Goal: Task Accomplishment & Management: Use online tool/utility

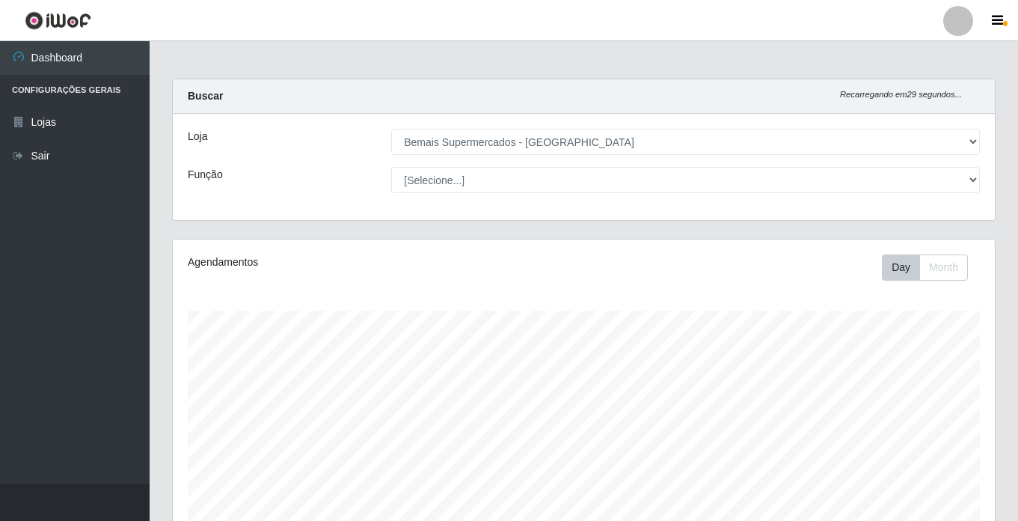
select select "250"
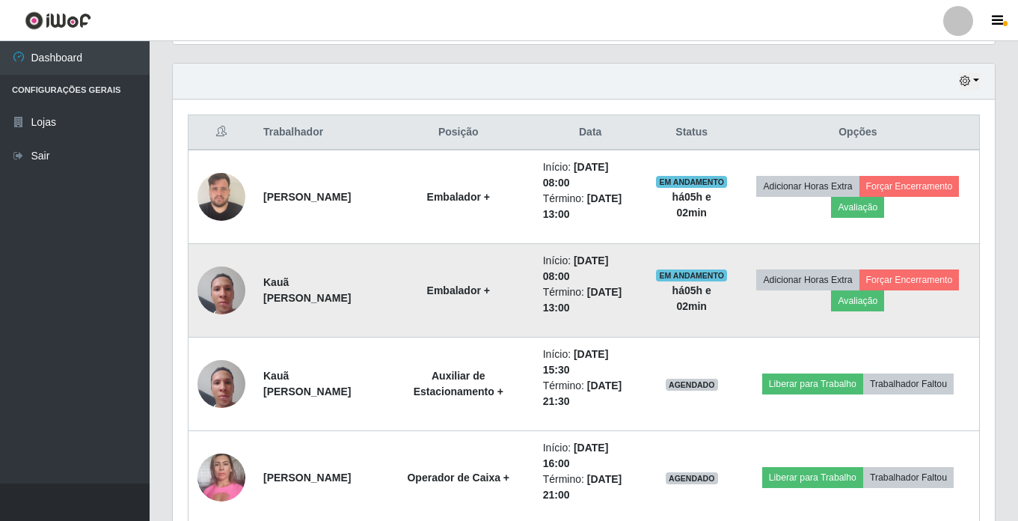
scroll to position [310, 822]
click at [922, 278] on button "Forçar Encerramento" at bounding box center [909, 279] width 100 height 21
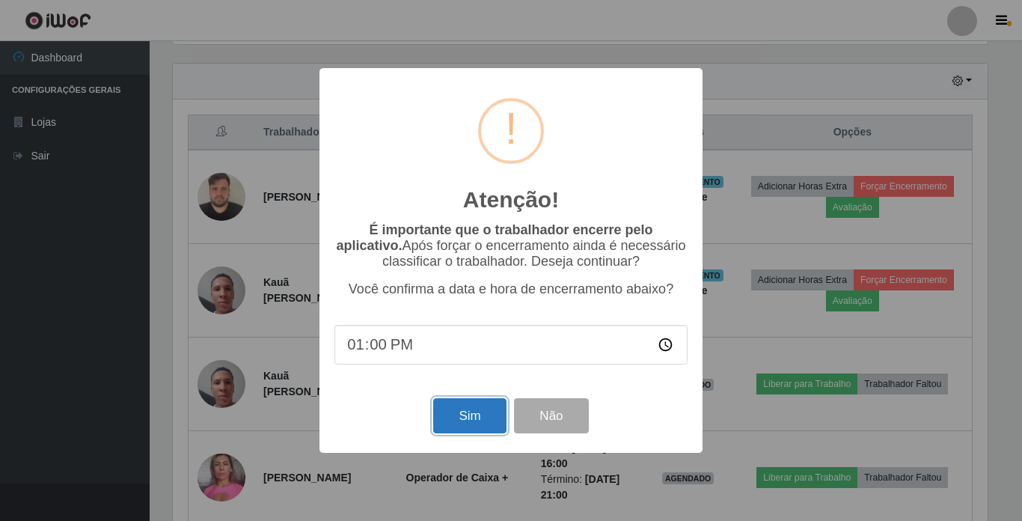
click at [478, 410] on button "Sim" at bounding box center [469, 415] width 73 height 35
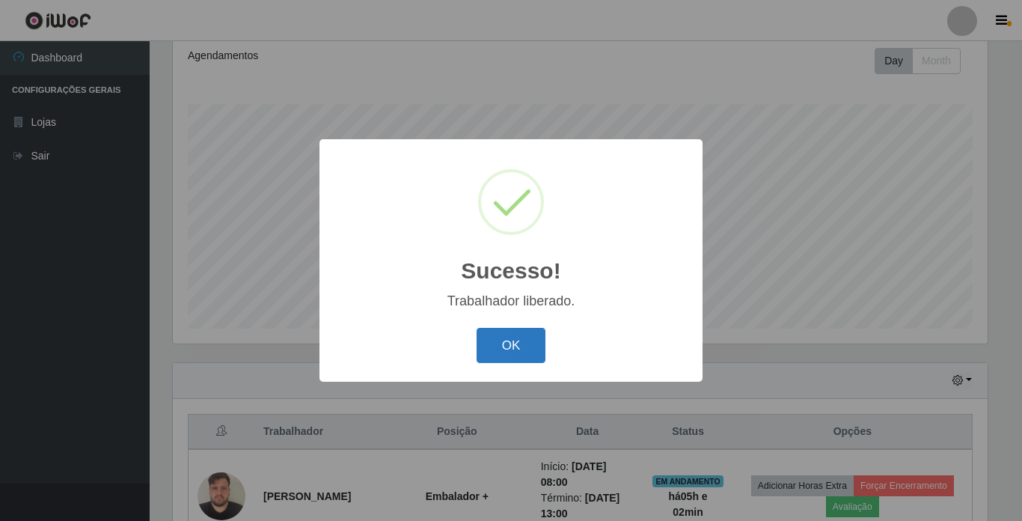
click at [508, 338] on button "OK" at bounding box center [511, 345] width 70 height 35
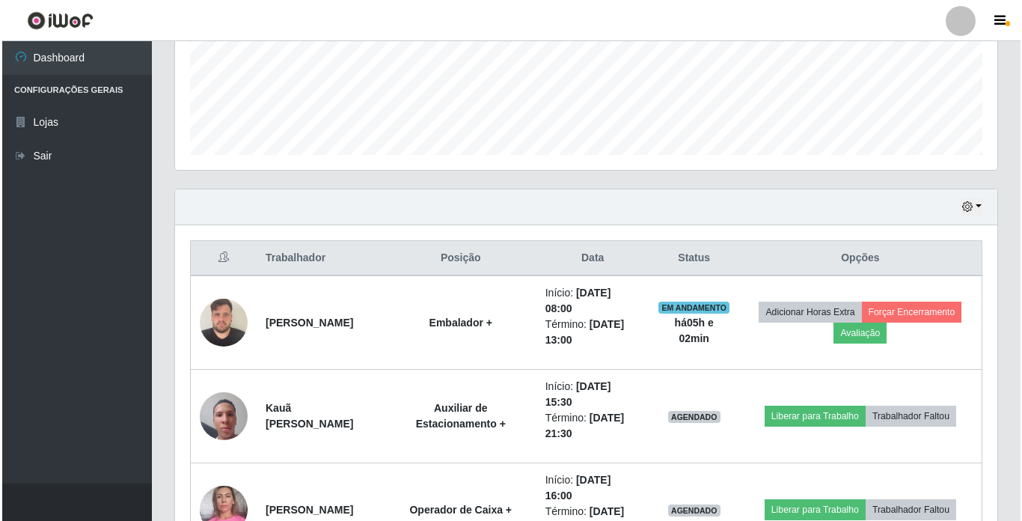
scroll to position [506, 0]
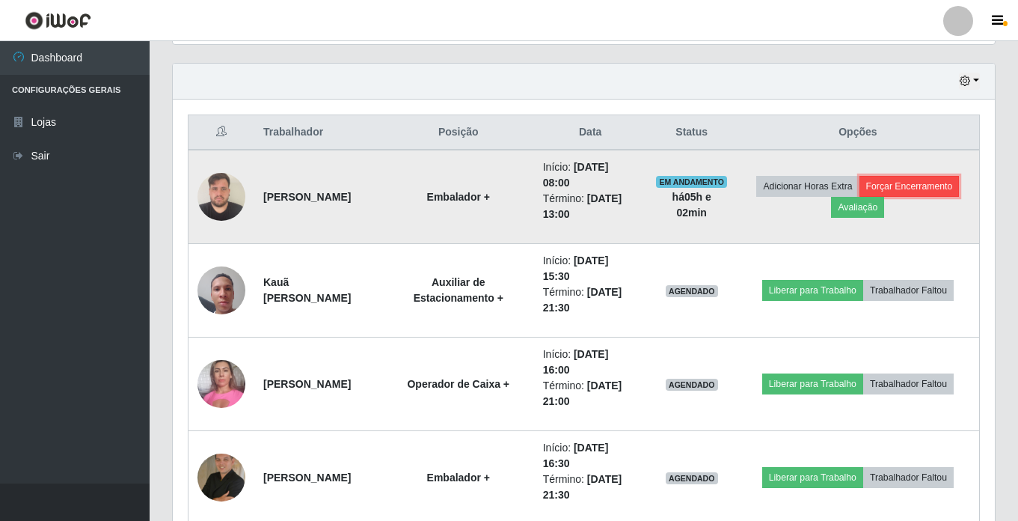
click at [944, 190] on button "Forçar Encerramento" at bounding box center [909, 186] width 100 height 21
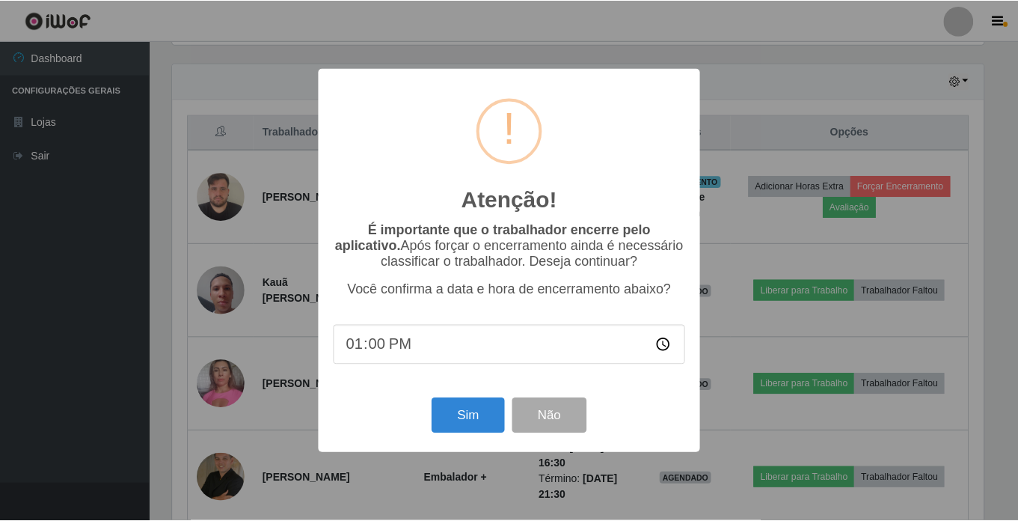
scroll to position [310, 815]
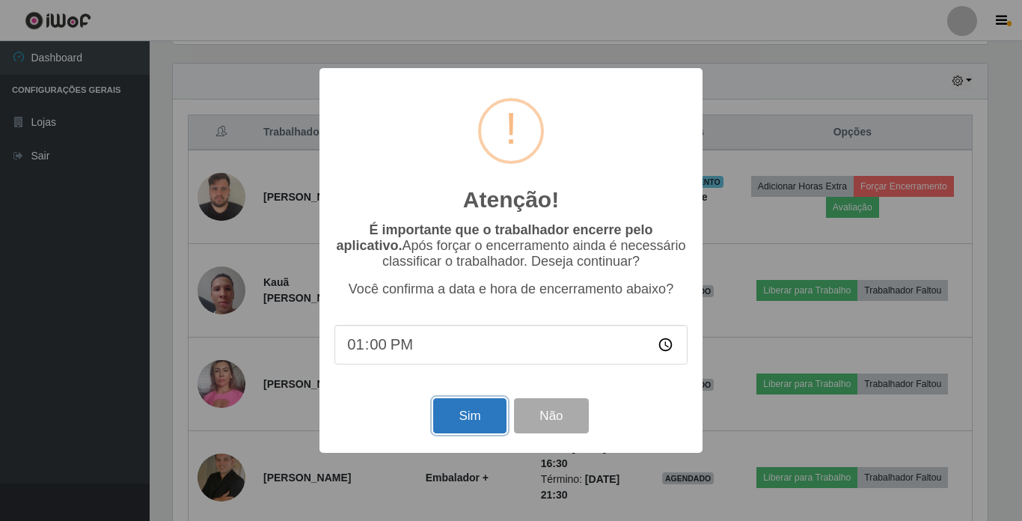
click at [461, 411] on button "Sim" at bounding box center [469, 415] width 73 height 35
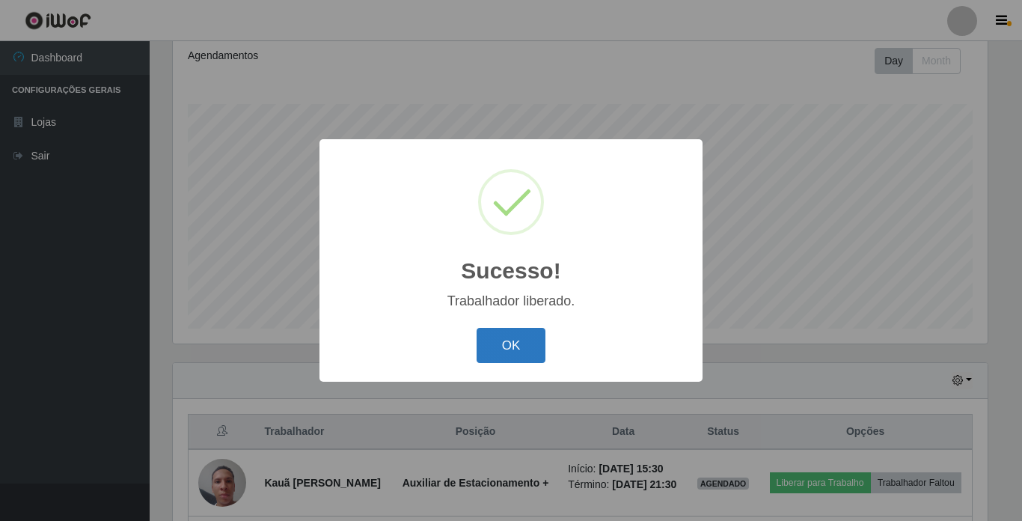
click at [509, 363] on button "OK" at bounding box center [511, 345] width 70 height 35
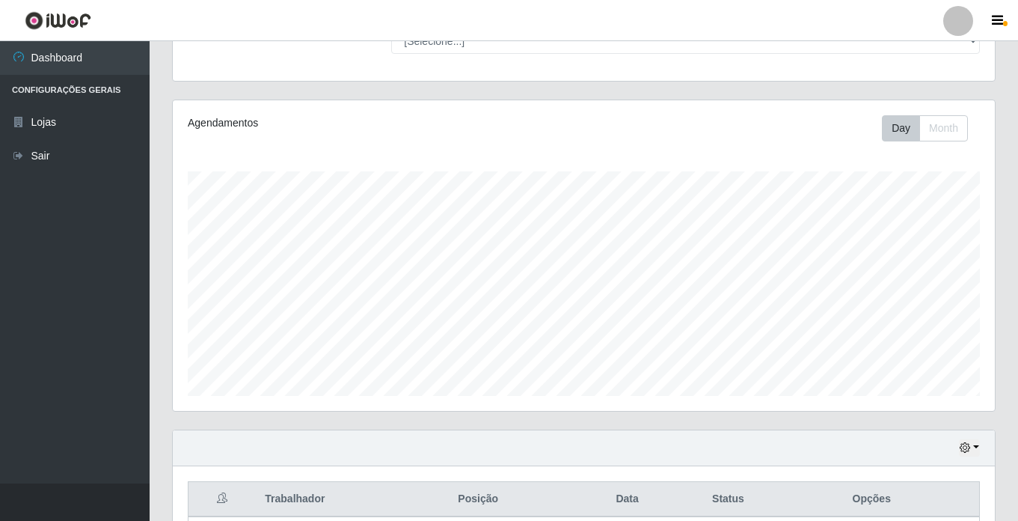
scroll to position [0, 0]
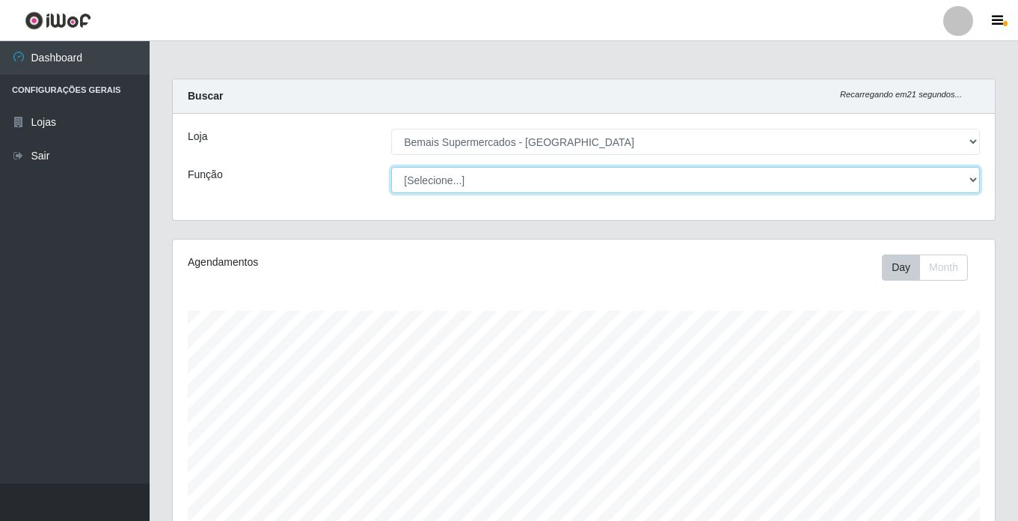
drag, startPoint x: 560, startPoint y: 178, endPoint x: 564, endPoint y: 193, distance: 15.6
click at [560, 178] on select "[Selecione...] ASG ASG + ASG ++ Auxiliar de Estacionamento Auxiliar de Estacion…" at bounding box center [685, 180] width 589 height 26
click at [391, 167] on select "[Selecione...] ASG ASG + ASG ++ Auxiliar de Estacionamento Auxiliar de Estacion…" at bounding box center [685, 180] width 589 height 26
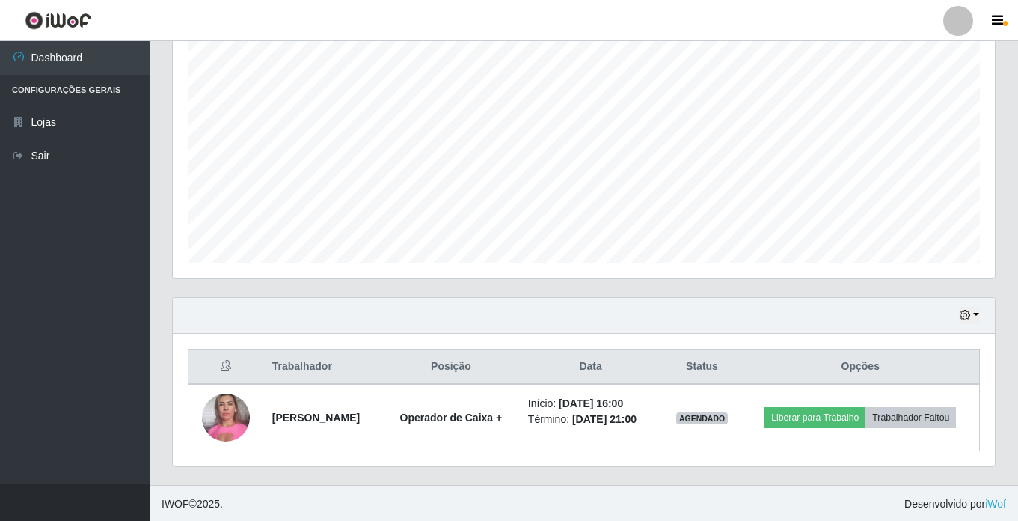
scroll to position [273, 0]
click at [961, 308] on button "button" at bounding box center [969, 313] width 21 height 17
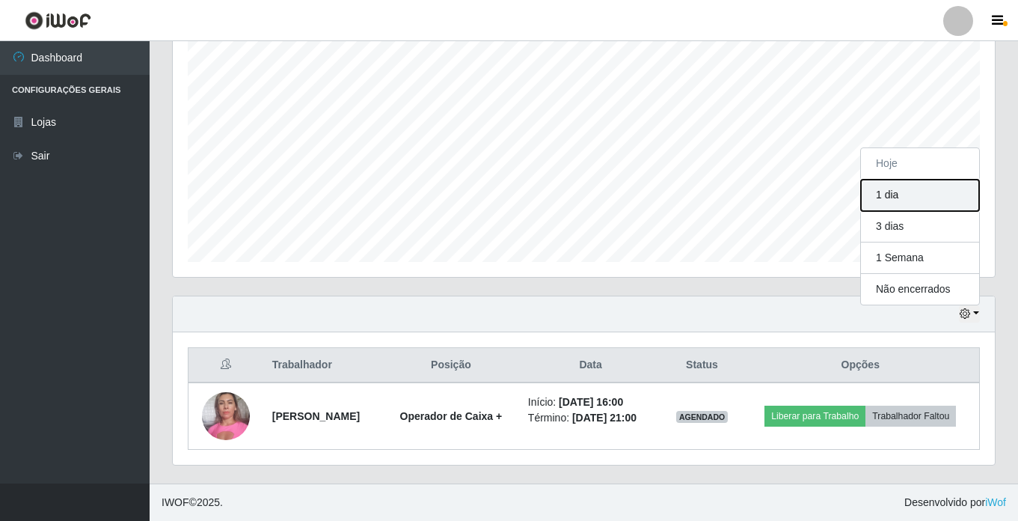
click at [904, 185] on button "1 dia" at bounding box center [920, 195] width 118 height 31
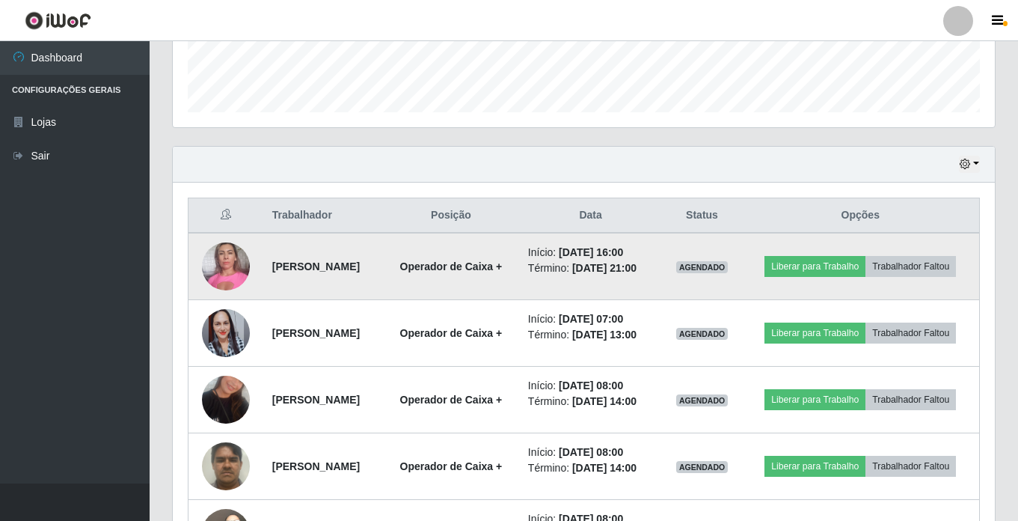
scroll to position [383, 0]
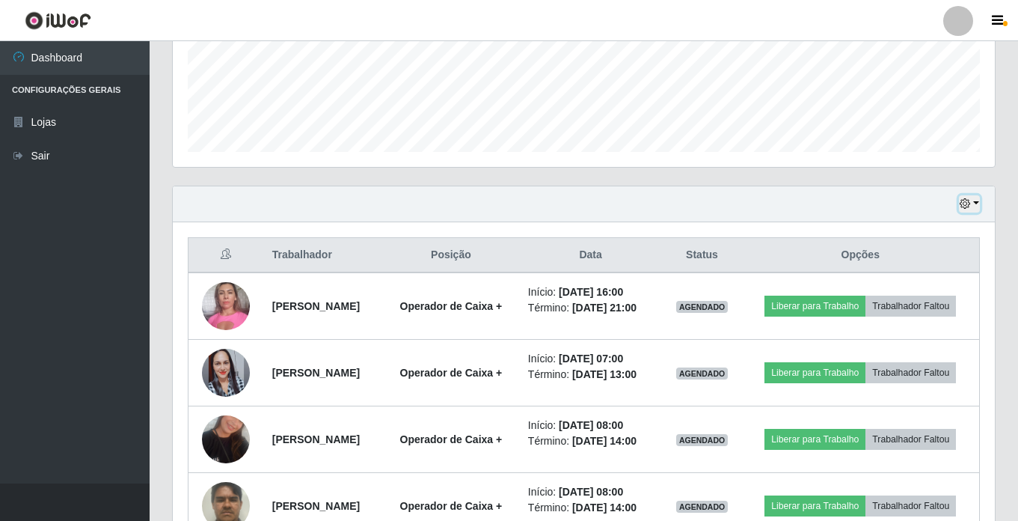
click at [975, 200] on button "button" at bounding box center [969, 203] width 21 height 17
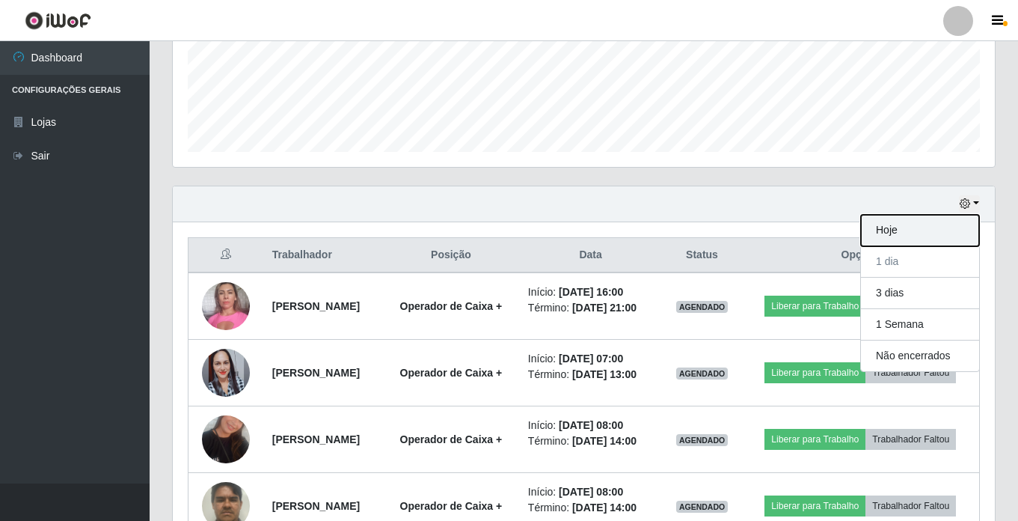
click at [907, 224] on button "Hoje" at bounding box center [920, 230] width 118 height 31
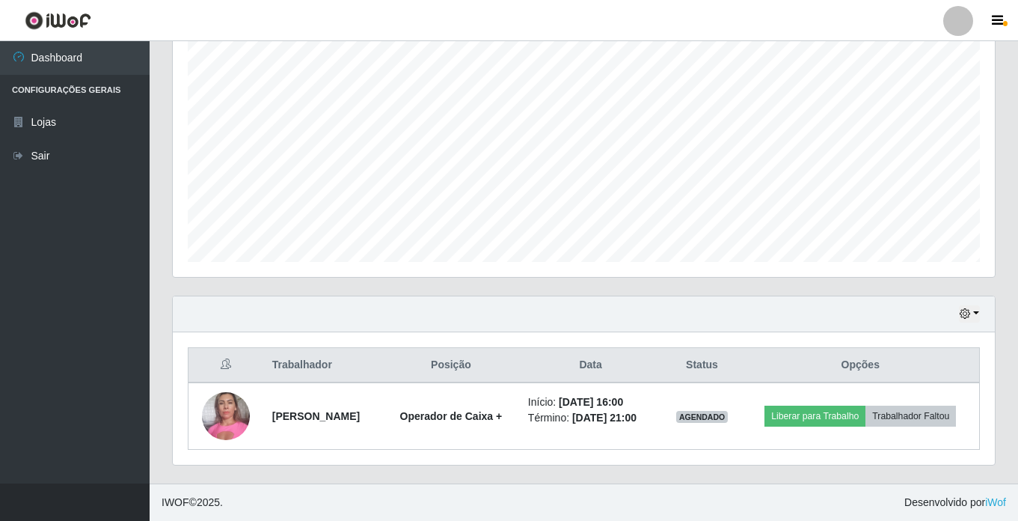
scroll to position [0, 0]
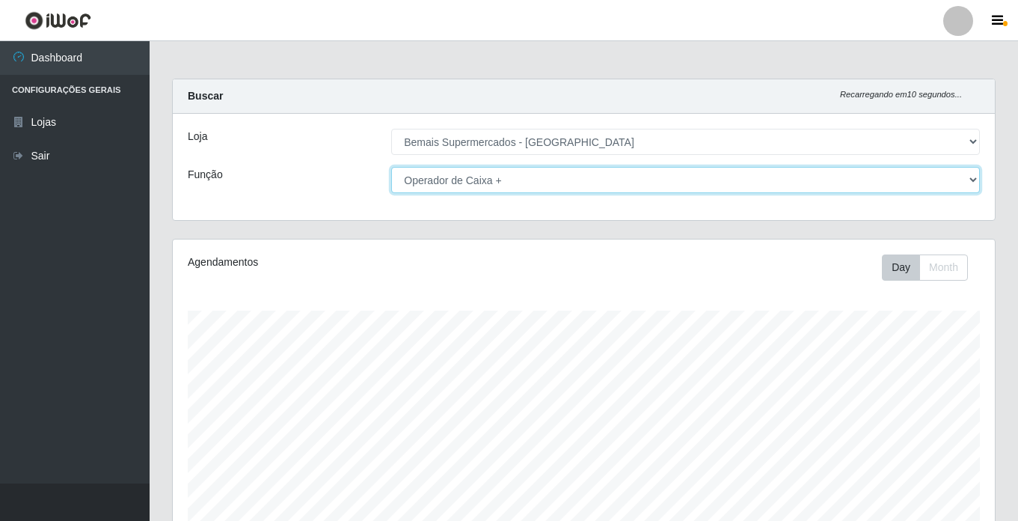
click at [512, 183] on select "[Selecione...] ASG ASG + ASG ++ Auxiliar de Estacionamento Auxiliar de Estacion…" at bounding box center [685, 180] width 589 height 26
click at [391, 167] on select "[Selecione...] ASG ASG + ASG ++ Auxiliar de Estacionamento Auxiliar de Estacion…" at bounding box center [685, 180] width 589 height 26
drag, startPoint x: 466, startPoint y: 183, endPoint x: 480, endPoint y: 195, distance: 18.6
click at [466, 183] on select "[Selecione...] ASG ASG + ASG ++ Auxiliar de Estacionamento Auxiliar de Estacion…" at bounding box center [685, 180] width 589 height 26
click at [391, 167] on select "[Selecione...] ASG ASG + ASG ++ Auxiliar de Estacionamento Auxiliar de Estacion…" at bounding box center [685, 180] width 589 height 26
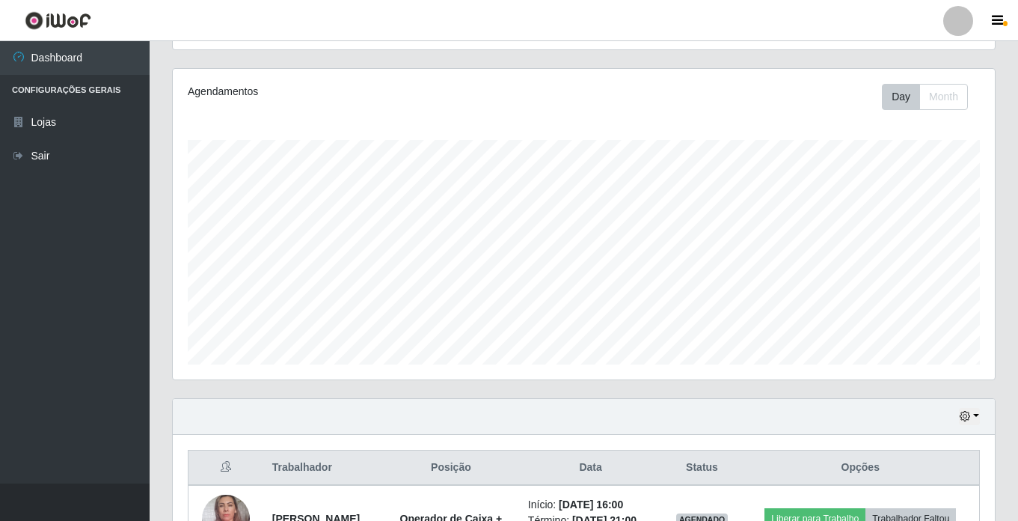
scroll to position [273, 0]
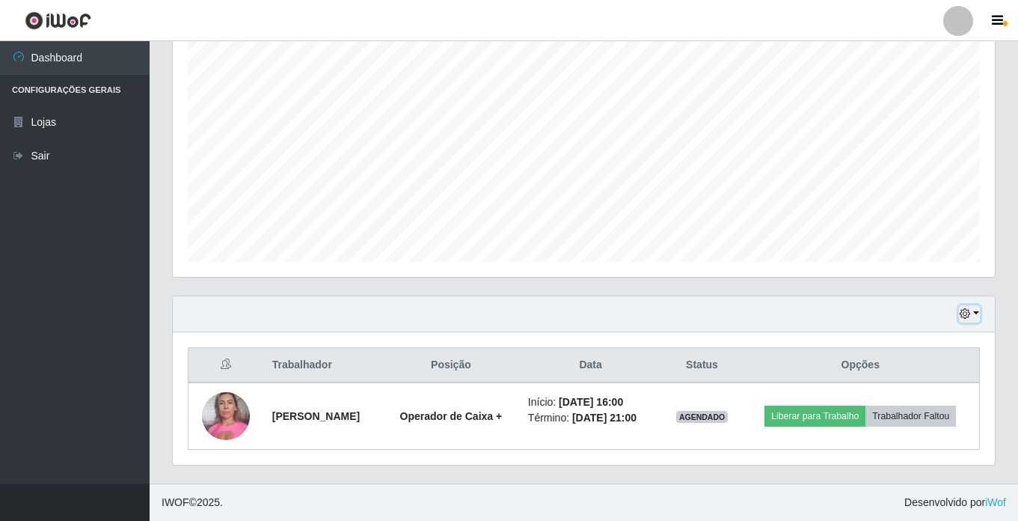
click at [975, 308] on button "button" at bounding box center [969, 313] width 21 height 17
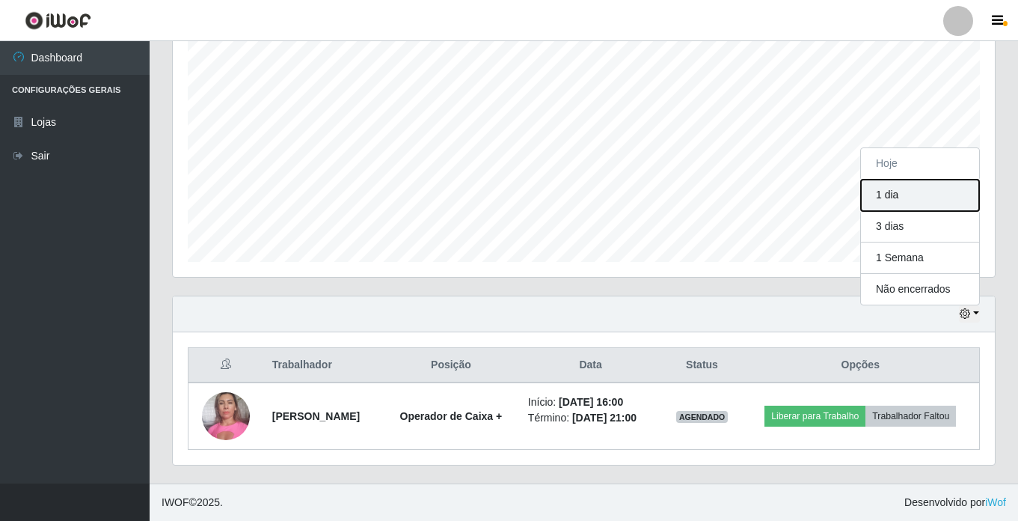
click at [902, 194] on button "1 dia" at bounding box center [920, 195] width 118 height 31
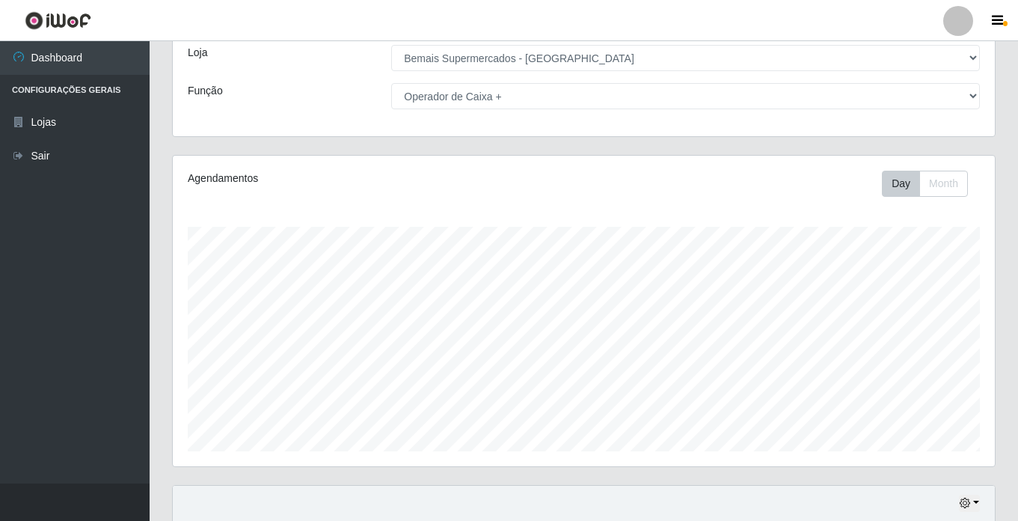
scroll to position [0, 0]
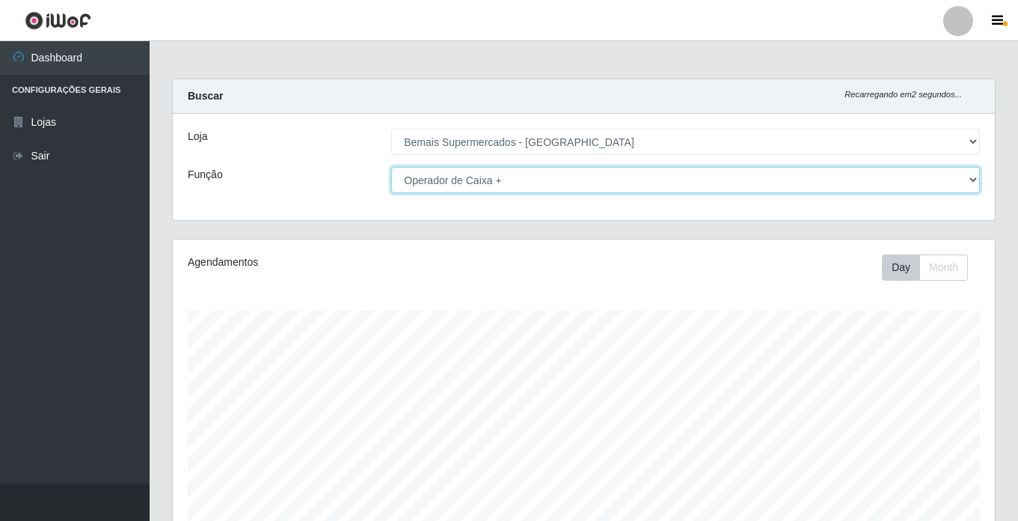
drag, startPoint x: 444, startPoint y: 181, endPoint x: 449, endPoint y: 191, distance: 11.4
click at [444, 181] on select "[Selecione...] ASG ASG + ASG ++ Auxiliar de Estacionamento Auxiliar de Estacion…" at bounding box center [685, 180] width 589 height 26
select select "[Selecione...]"
click at [391, 167] on select "[Selecione...] ASG ASG + ASG ++ Auxiliar de Estacionamento Auxiliar de Estacion…" at bounding box center [685, 180] width 589 height 26
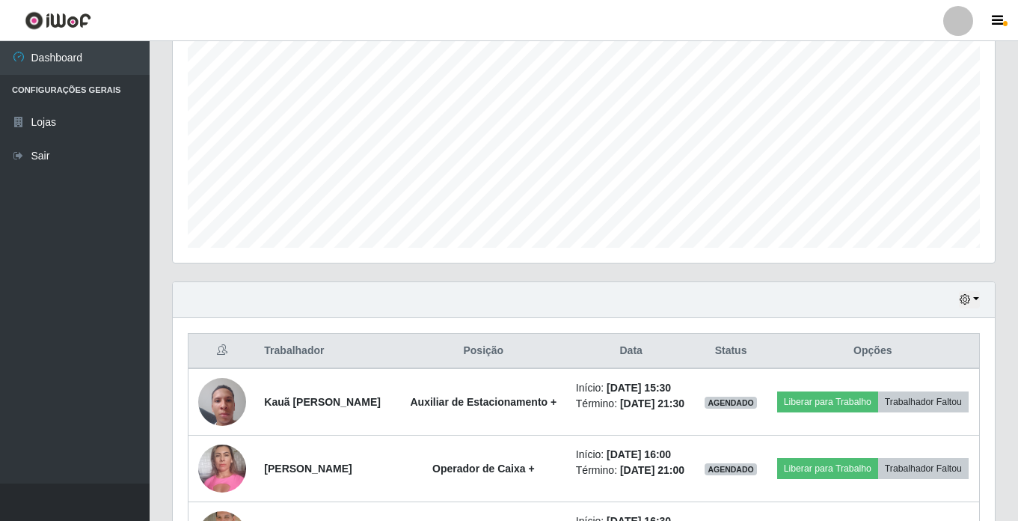
scroll to position [299, 0]
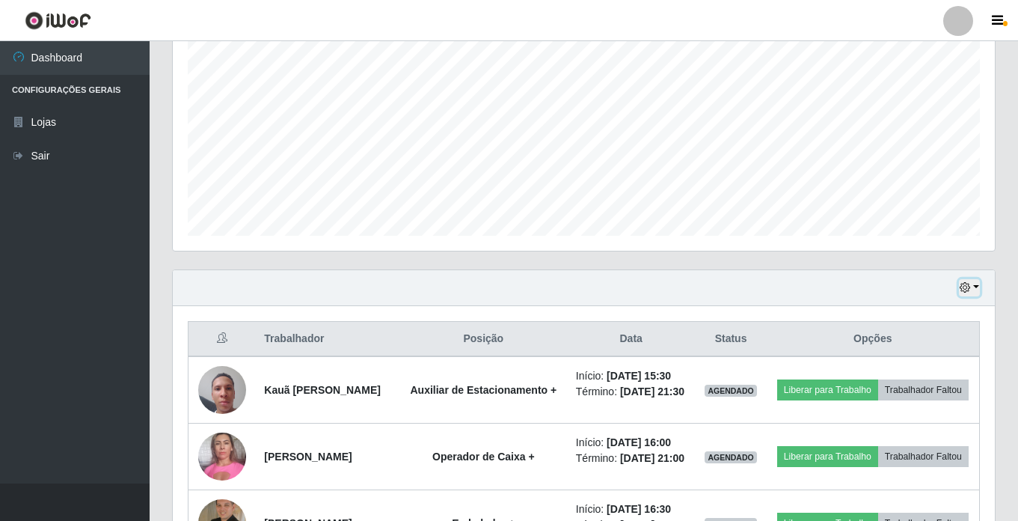
click at [973, 279] on button "button" at bounding box center [969, 287] width 21 height 17
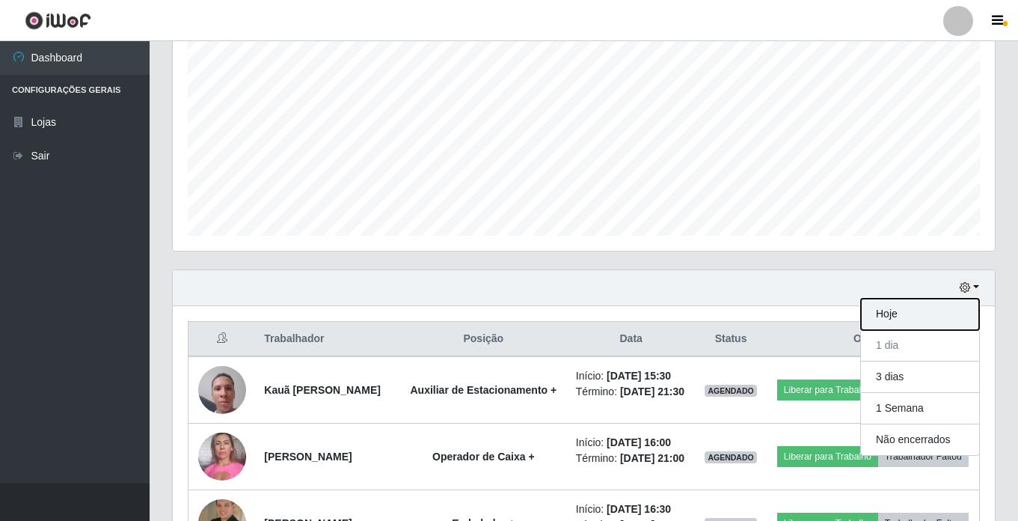
click at [897, 309] on button "Hoje" at bounding box center [920, 313] width 118 height 31
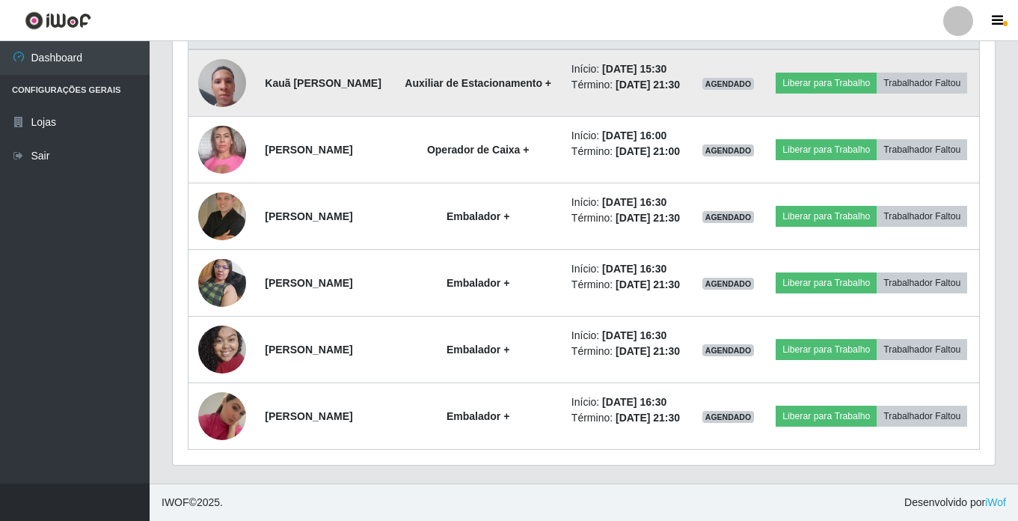
scroll to position [374, 0]
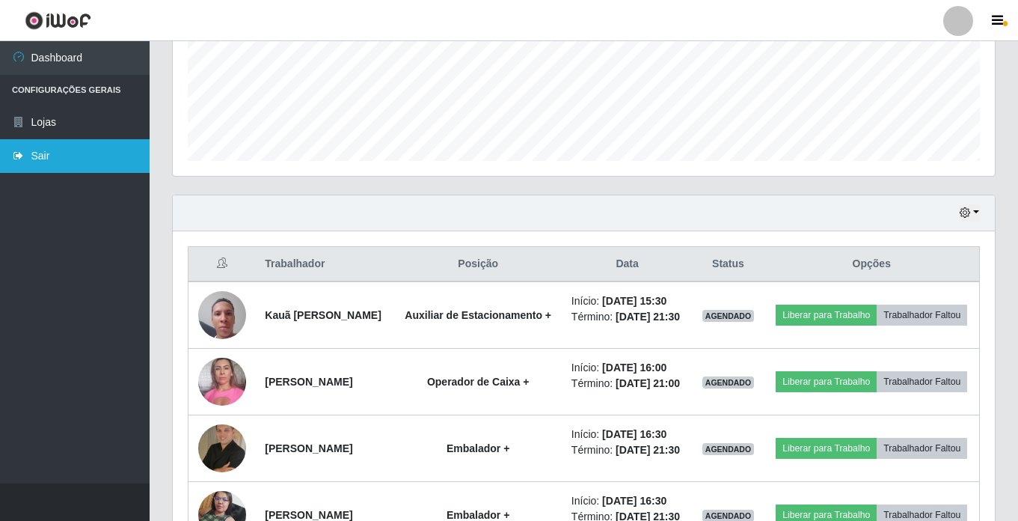
click at [55, 154] on link "Sair" at bounding box center [75, 156] width 150 height 34
